Goal: Task Accomplishment & Management: Manage account settings

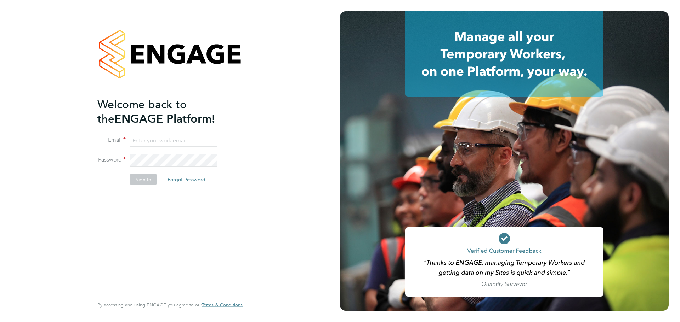
type input "[PERSON_NAME][EMAIL_ADDRESS][PERSON_NAME][PERSON_NAME][DOMAIN_NAME]"
click at [142, 179] on button "Sign In" at bounding box center [143, 179] width 27 height 11
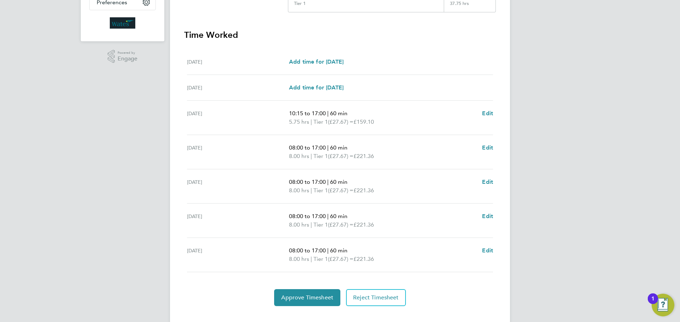
scroll to position [195, 0]
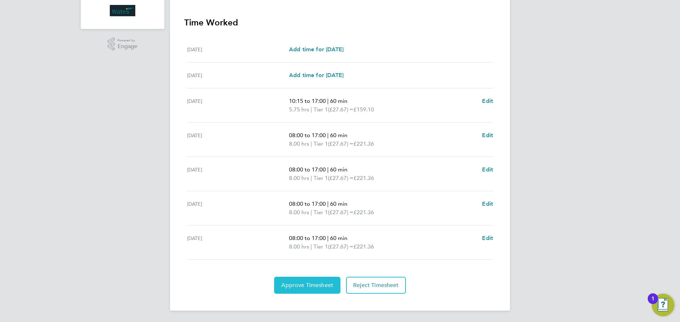
click at [324, 283] on span "Approve Timesheet" at bounding box center [307, 285] width 52 height 7
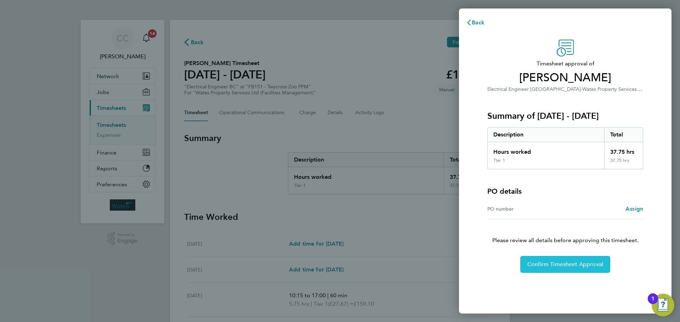
click at [545, 268] on span "Confirm Timesheet Approval" at bounding box center [565, 264] width 76 height 7
